Goal: Information Seeking & Learning: Understand process/instructions

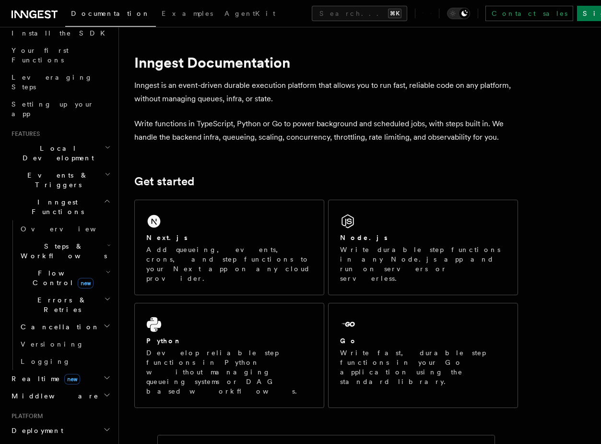
scroll to position [134, 0]
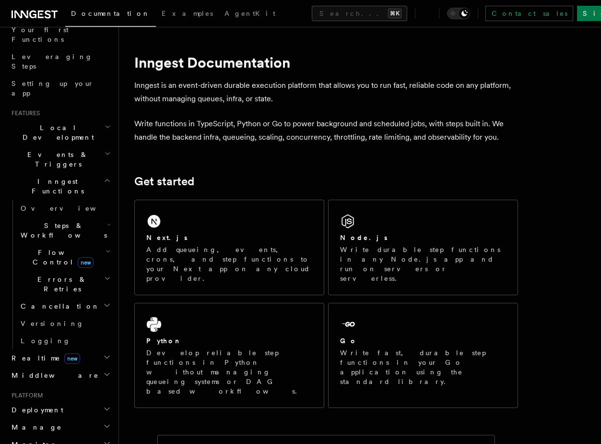
click at [71, 401] on h2 "Deployment" at bounding box center [60, 409] width 105 height 17
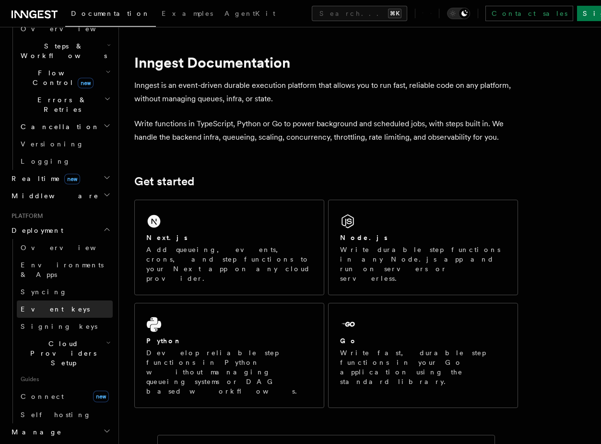
scroll to position [337, 0]
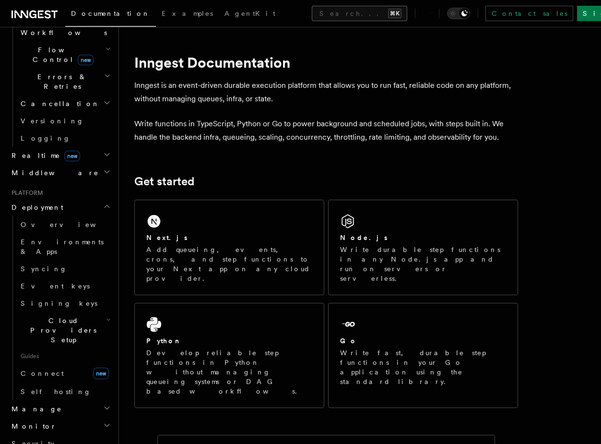
click at [312, 11] on button "Search... ⌘K" at bounding box center [359, 13] width 95 height 15
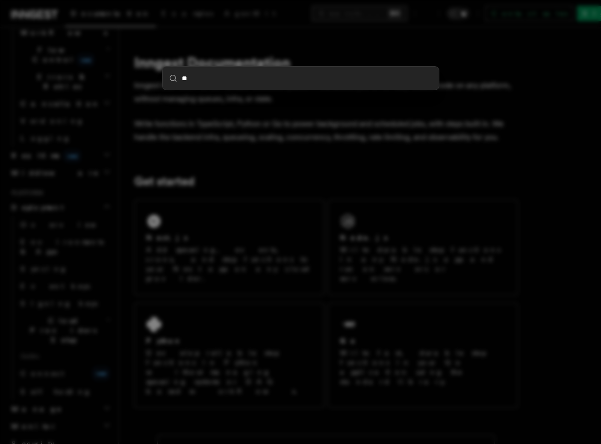
type input "***"
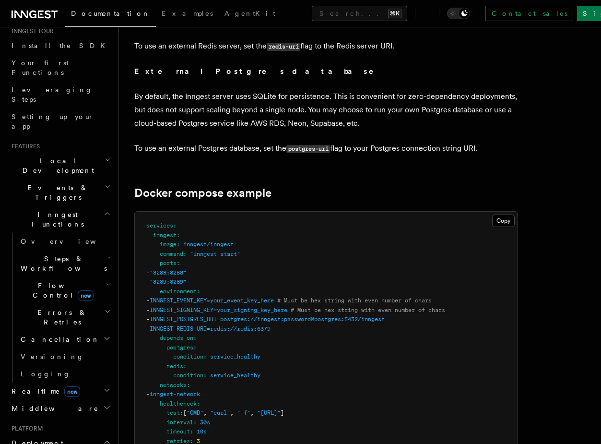
scroll to position [2433, 0]
click at [265, 315] on span "INNGEST_POSTGRES_URI=postgres://inngest:password@postgres:5432/inngest" at bounding box center [267, 318] width 235 height 7
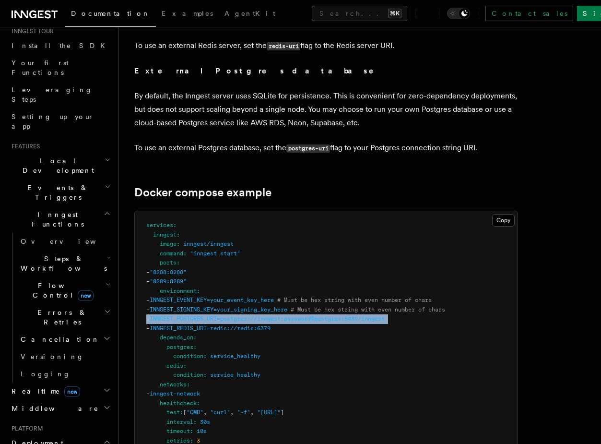
click at [265, 315] on span "INNGEST_POSTGRES_URI=postgres://inngest:password@postgres:5432/inngest" at bounding box center [267, 318] width 235 height 7
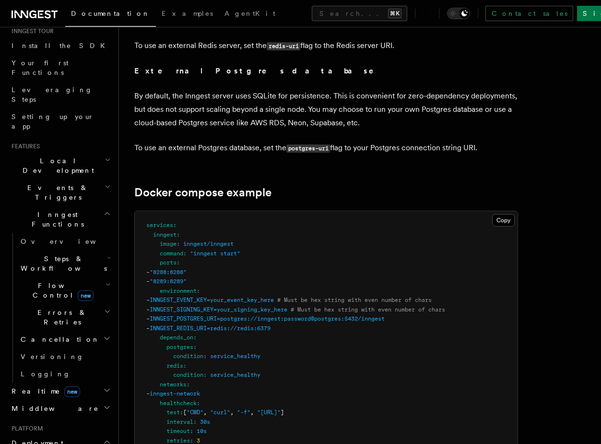
click at [265, 325] on span "INNGEST_REDIS_URI=redis://redis:6379" at bounding box center [210, 328] width 121 height 7
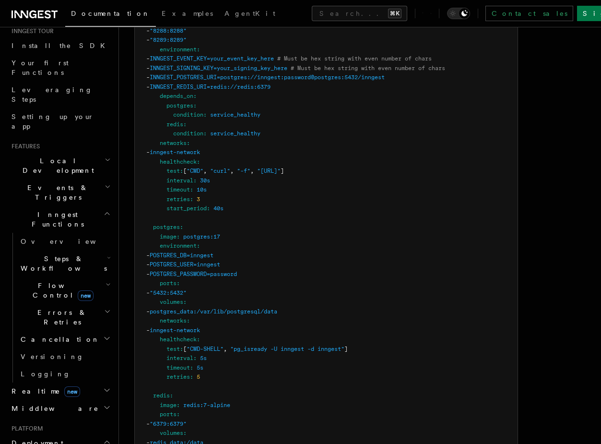
scroll to position [2672, 0]
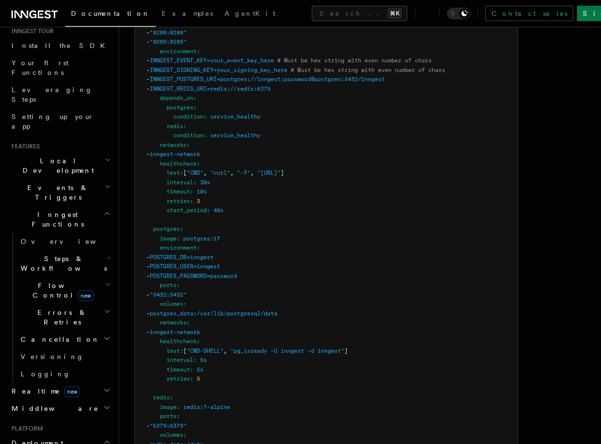
click at [162, 394] on span "redis" at bounding box center [161, 397] width 17 height 7
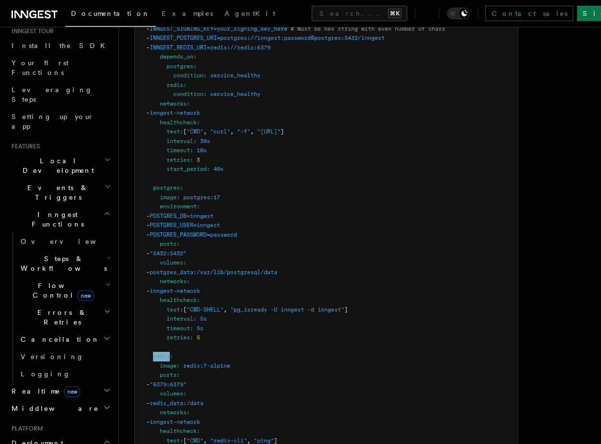
scroll to position [2836, 0]
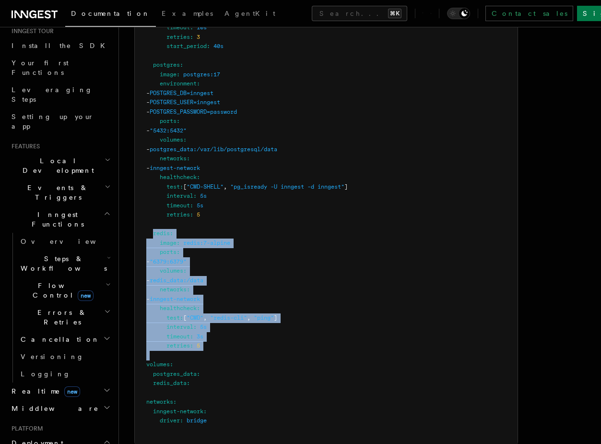
click at [204, 329] on pre "services : inngest : image : inngest/inngest command : "inngest start" ports : …" at bounding box center [326, 126] width 383 height 637
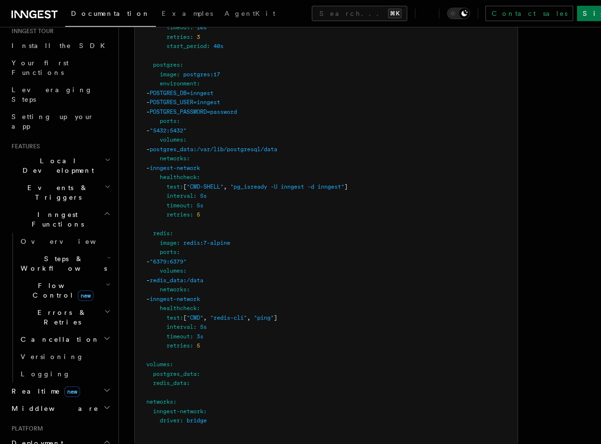
click at [205, 326] on pre "services : inngest : image : inngest/inngest command : "inngest start" ports : …" at bounding box center [326, 126] width 383 height 637
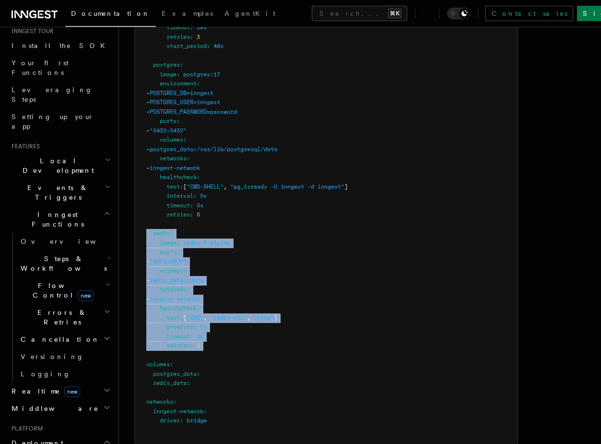
drag, startPoint x: 205, startPoint y: 326, endPoint x: 147, endPoint y: 209, distance: 130.9
click at [147, 209] on pre "services : inngest : image : inngest/inngest command : "inngest start" ports : …" at bounding box center [326, 126] width 383 height 637
copy code "redis : image : redis:7-alpine ports : - "6379:6379" volumes : - redis_data:/da…"
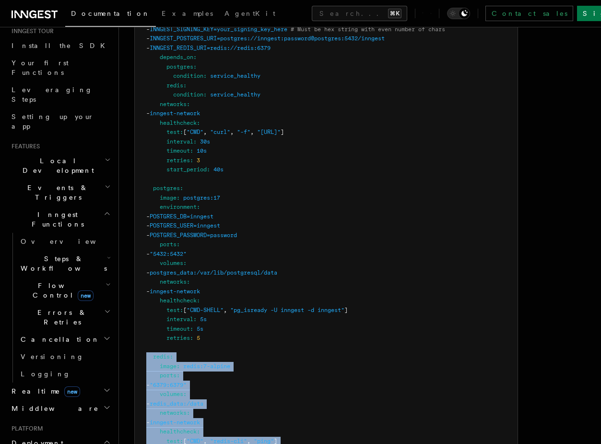
scroll to position [2622, 0]
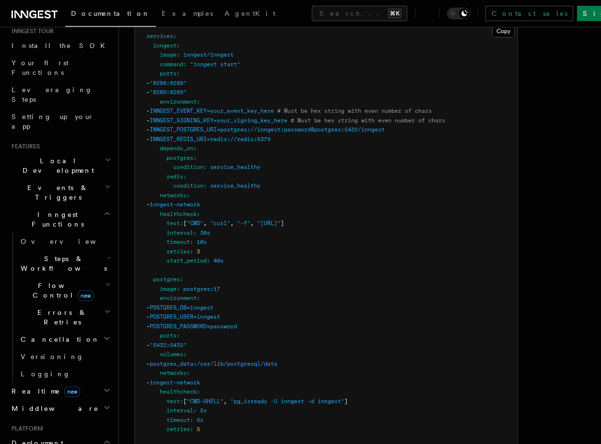
click at [220, 126] on span "INNGEST_POSTGRES_URI=postgres://inngest:password@postgres:5432/inngest" at bounding box center [267, 129] width 235 height 7
copy span "INNGEST_POSTGRES_URI"
click at [256, 103] on pre "services : inngest : image : inngest/inngest command : "inngest start" ports : …" at bounding box center [326, 340] width 383 height 637
drag, startPoint x: 256, startPoint y: 103, endPoint x: 444, endPoint y: 107, distance: 188.1
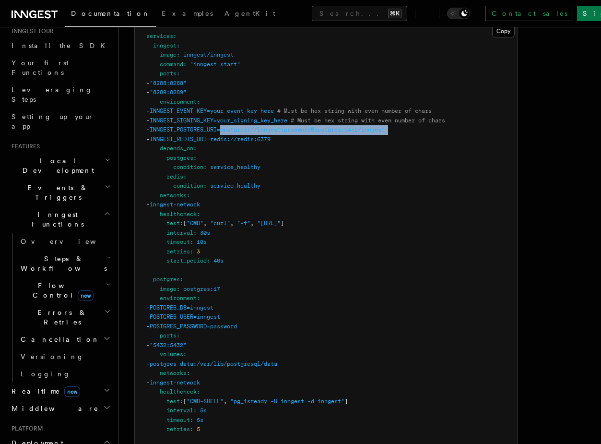
click at [445, 107] on pre "services : inngest : image : inngest/inngest command : "inngest start" ports : …" at bounding box center [326, 340] width 383 height 637
copy code "postgres://inngest:password@postgres:5432/inngest"
click at [197, 136] on span "INNGEST_REDIS_URI=redis://redis:6379" at bounding box center [210, 139] width 121 height 7
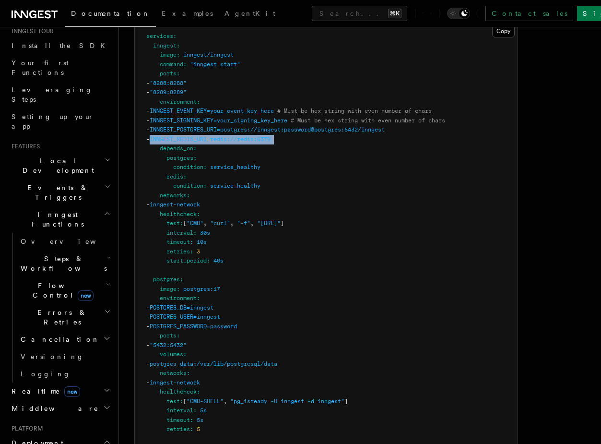
copy code "INNGEST_REDIS_URI=redis://redis:6379"
drag, startPoint x: 197, startPoint y: 115, endPoint x: 322, endPoint y: 114, distance: 125.2
click at [322, 114] on pre "services : inngest : image : inngest/inngest command : "inngest start" ports : …" at bounding box center [326, 340] width 383 height 637
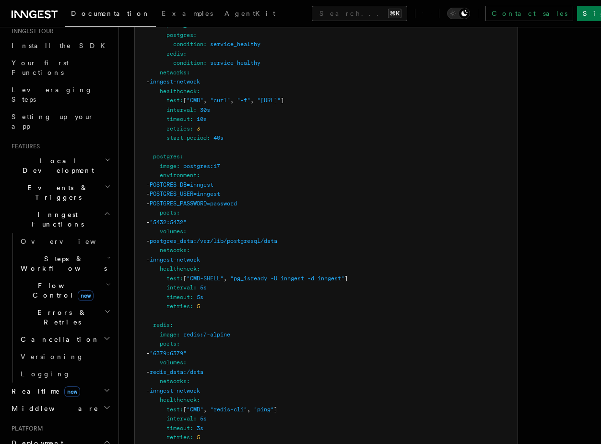
scroll to position [2768, 0]
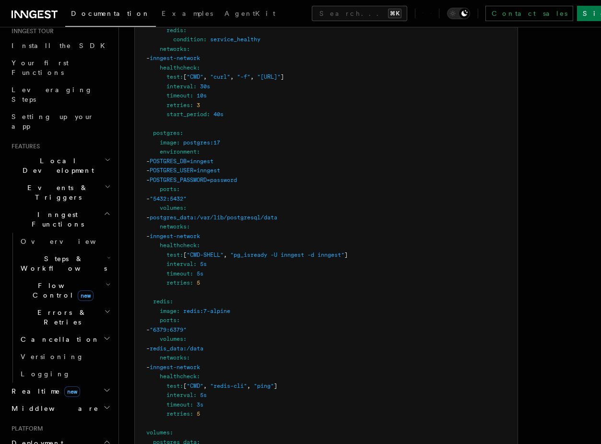
click at [184, 273] on pre "services : inngest : image : inngest/inngest command : "inngest start" ports : …" at bounding box center [326, 194] width 383 height 637
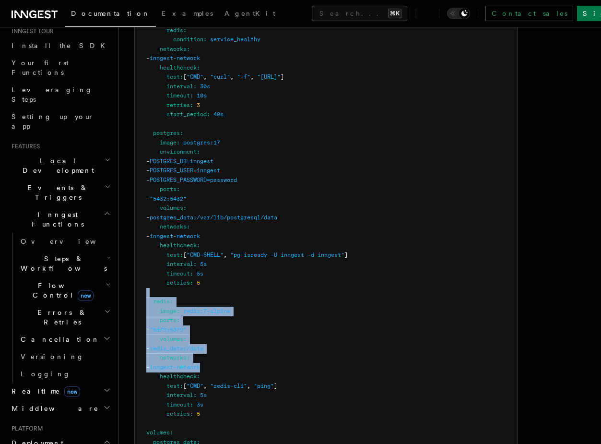
drag, startPoint x: 184, startPoint y: 273, endPoint x: 220, endPoint y: 346, distance: 81.5
click at [221, 346] on pre "services : inngest : image : inngest/inngest command : "inngest start" ports : …" at bounding box center [326, 194] width 383 height 637
copy code "redis : image : redis:7-alpine ports : - "6379:6379" volumes : - redis_data:/da…"
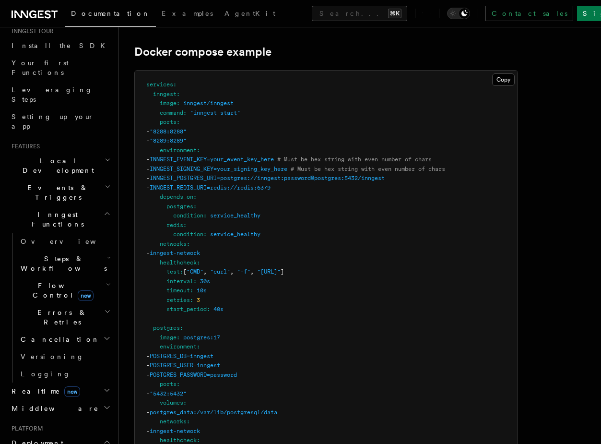
scroll to position [2555, 0]
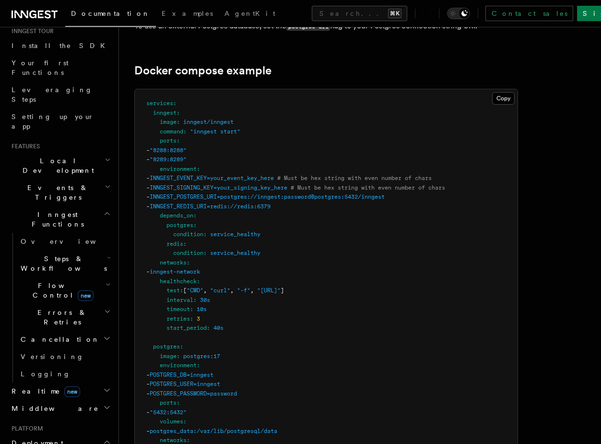
click at [167, 278] on span "healthcheck" at bounding box center [178, 281] width 37 height 7
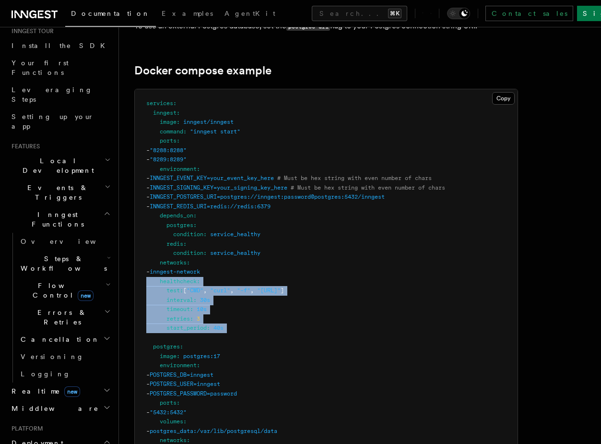
drag, startPoint x: 167, startPoint y: 255, endPoint x: 168, endPoint y: 300, distance: 45.1
click at [168, 301] on pre "services : inngest : image : inngest/inngest command : "inngest start" ports : …" at bounding box center [326, 407] width 383 height 637
click at [168, 300] on pre "services : inngest : image : inngest/inngest command : "inngest start" ports : …" at bounding box center [326, 407] width 383 height 637
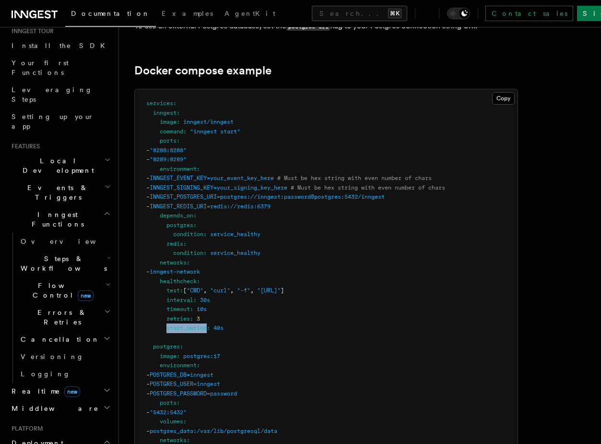
click at [168, 300] on pre "services : inngest : image : inngest/inngest command : "inngest start" ports : …" at bounding box center [326, 407] width 383 height 637
click at [168, 290] on pre "services : inngest : image : inngest/inngest command : "inngest start" ports : …" at bounding box center [326, 407] width 383 height 637
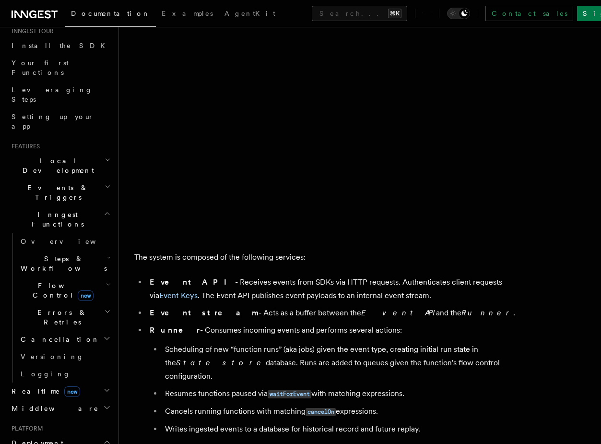
scroll to position [309, 0]
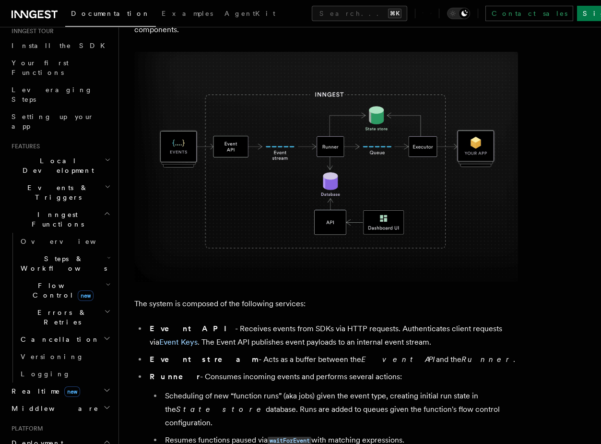
click at [93, 250] on h2 "Steps & Workflows" at bounding box center [65, 263] width 96 height 27
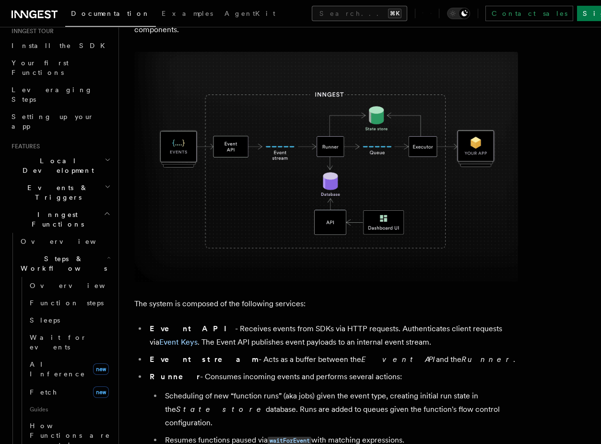
click at [312, 16] on button "Search... ⌘K" at bounding box center [359, 13] width 95 height 15
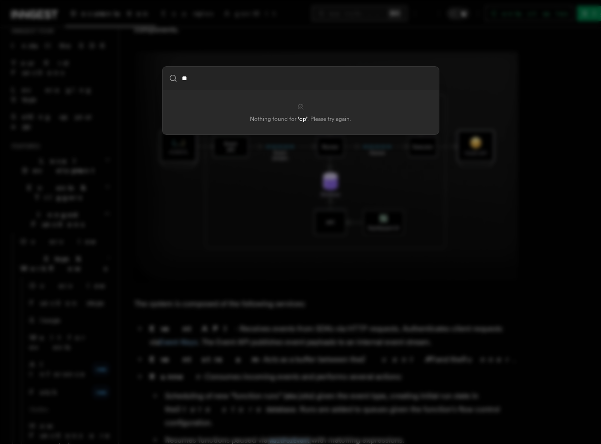
type input "***"
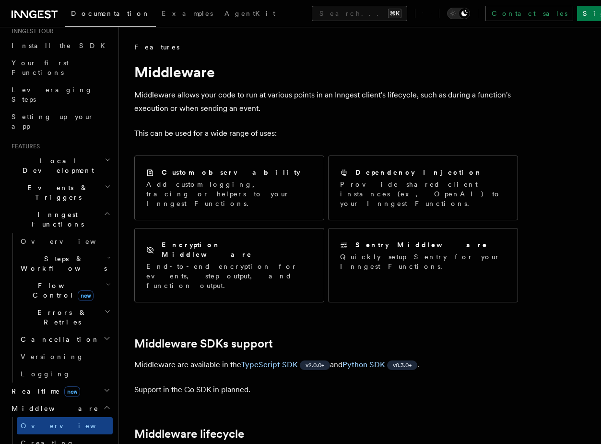
click at [86, 382] on h2 "Realtime new" at bounding box center [60, 390] width 105 height 17
click at [84, 400] on link "Overview" at bounding box center [65, 408] width 96 height 17
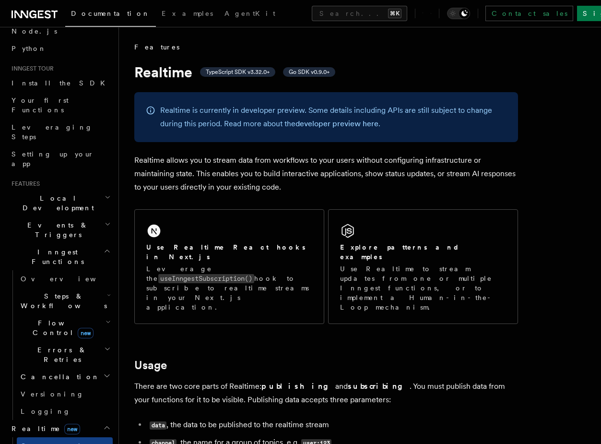
scroll to position [55, 0]
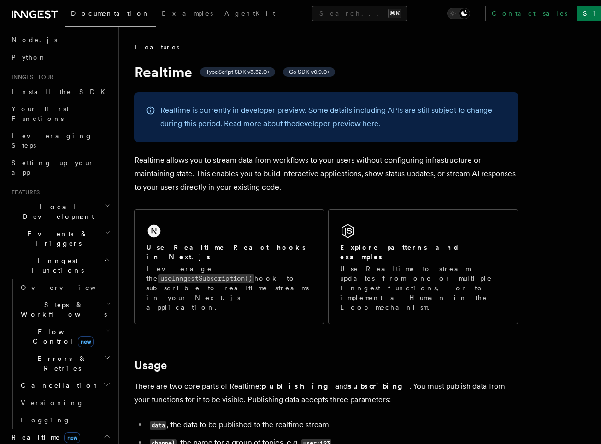
click at [80, 323] on h2 "Flow Control new" at bounding box center [65, 336] width 96 height 27
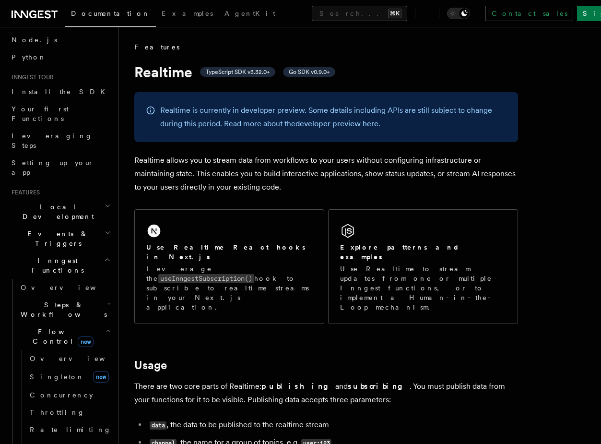
click at [66, 225] on h2 "Events & Triggers" at bounding box center [60, 238] width 105 height 27
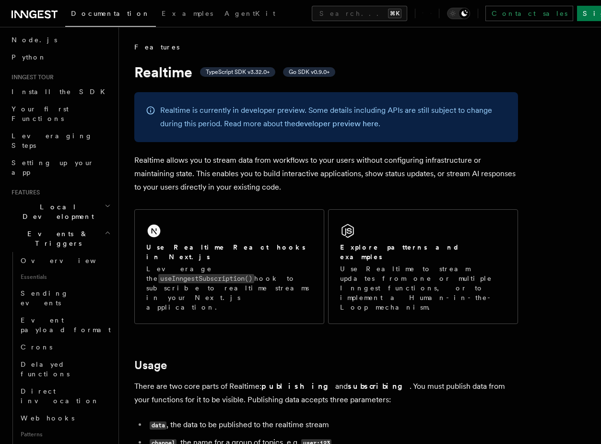
click at [66, 225] on h2 "Events & Triggers" at bounding box center [60, 238] width 105 height 27
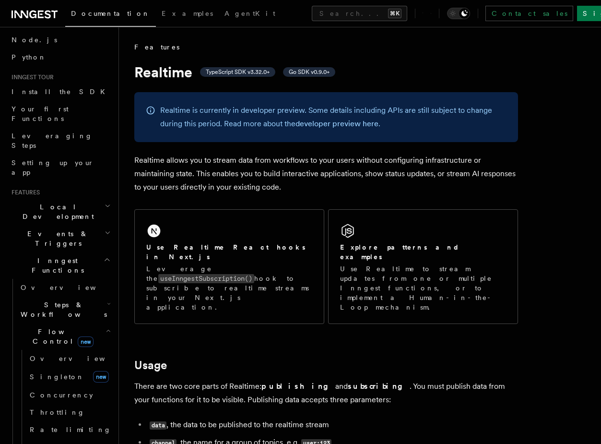
click at [66, 225] on h2 "Events & Triggers" at bounding box center [60, 238] width 105 height 27
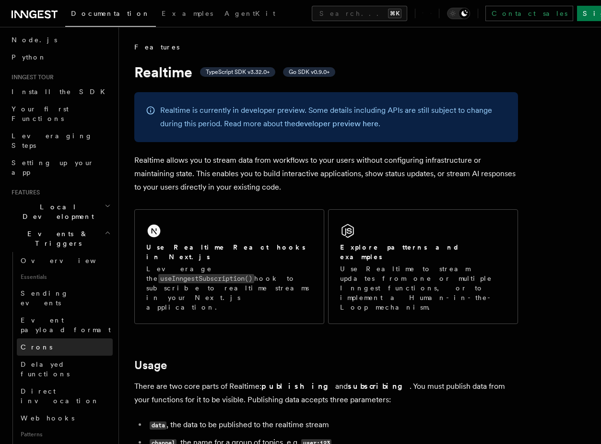
click at [47, 338] on link "Crons" at bounding box center [65, 346] width 96 height 17
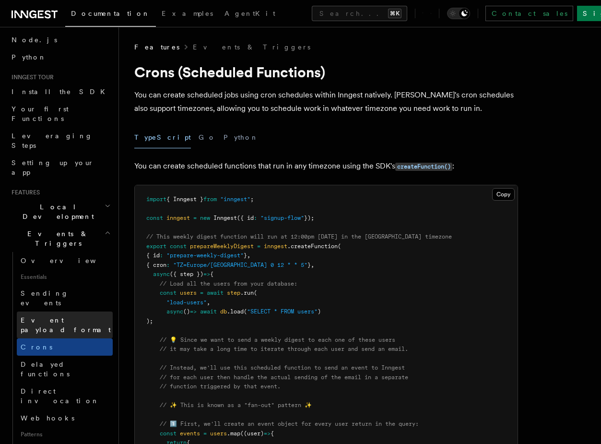
click at [49, 316] on span "Event payload format" at bounding box center [66, 324] width 90 height 17
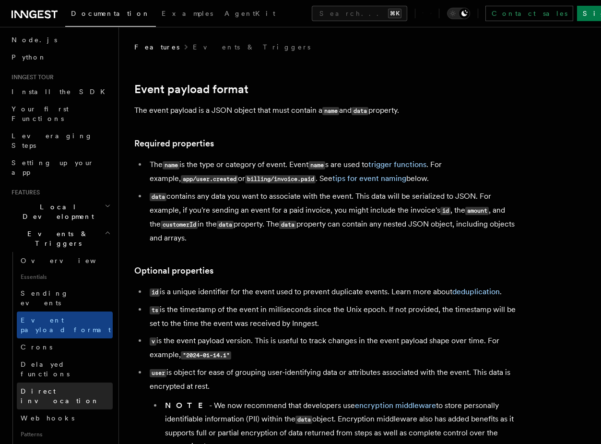
click at [47, 386] on span "Direct invocation" at bounding box center [67, 395] width 92 height 19
